Goal: Unclear

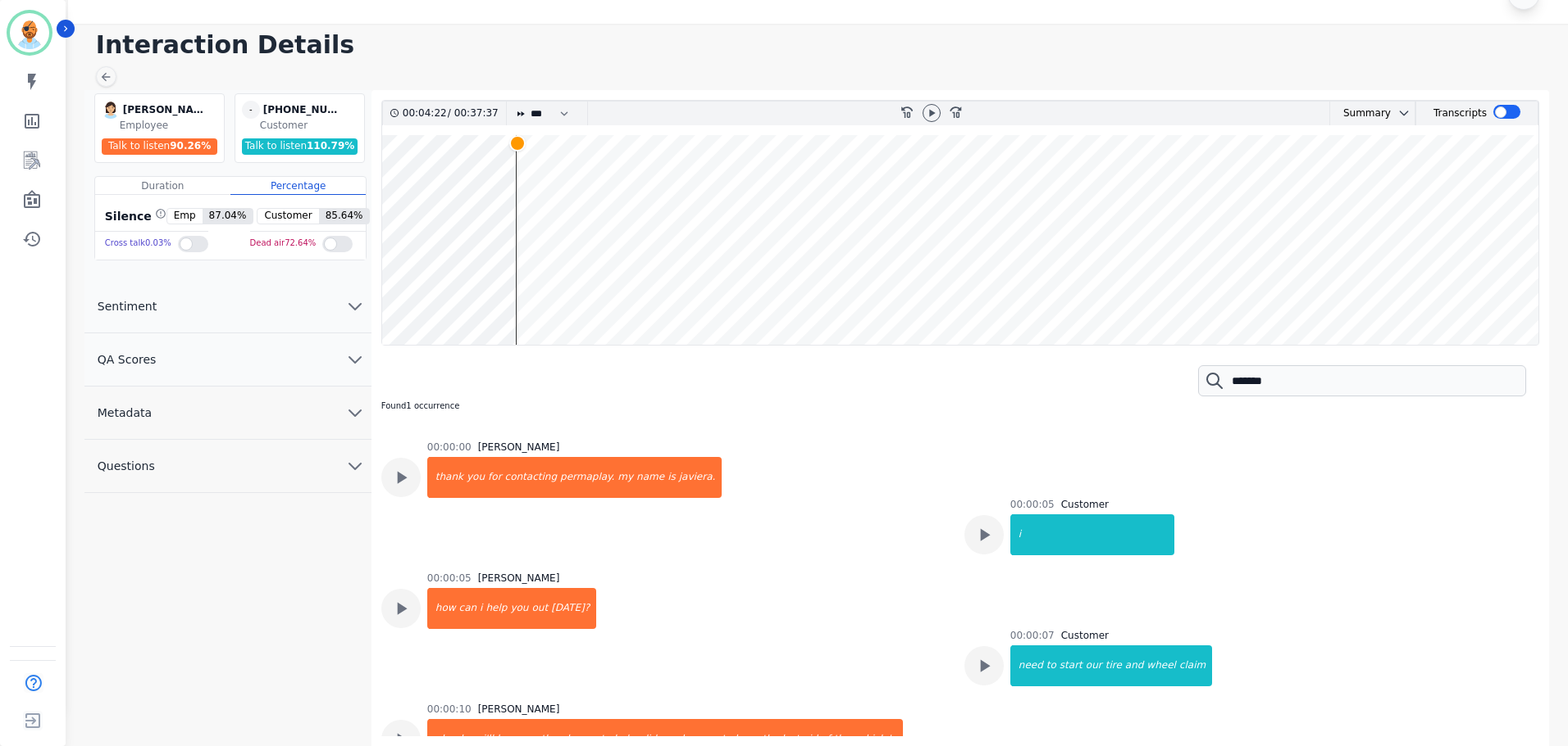
scroll to position [2971, 0]
